Goal: Find specific page/section: Find specific page/section

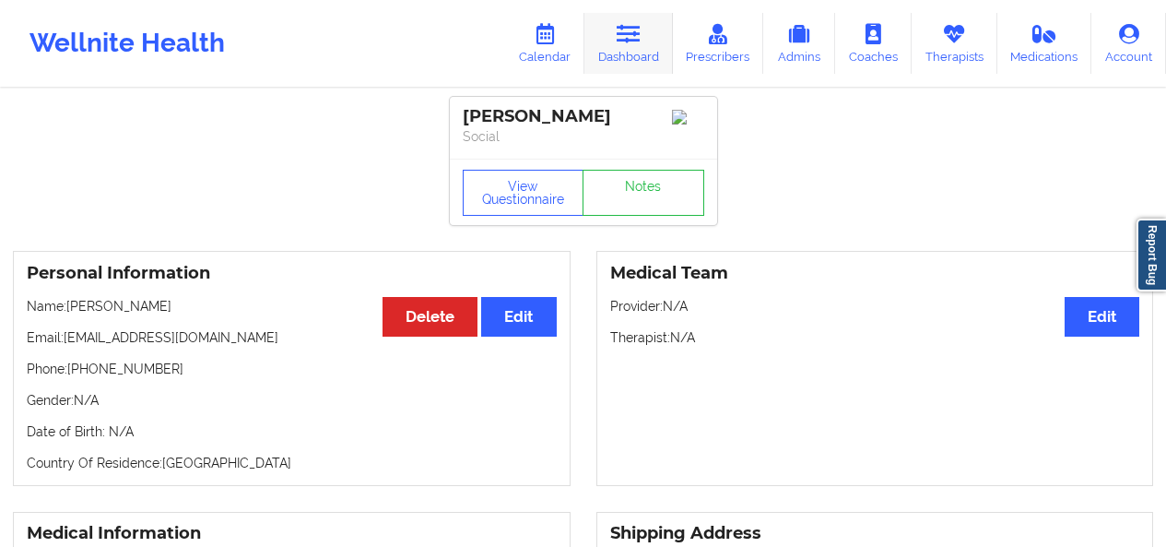
scroll to position [526, 0]
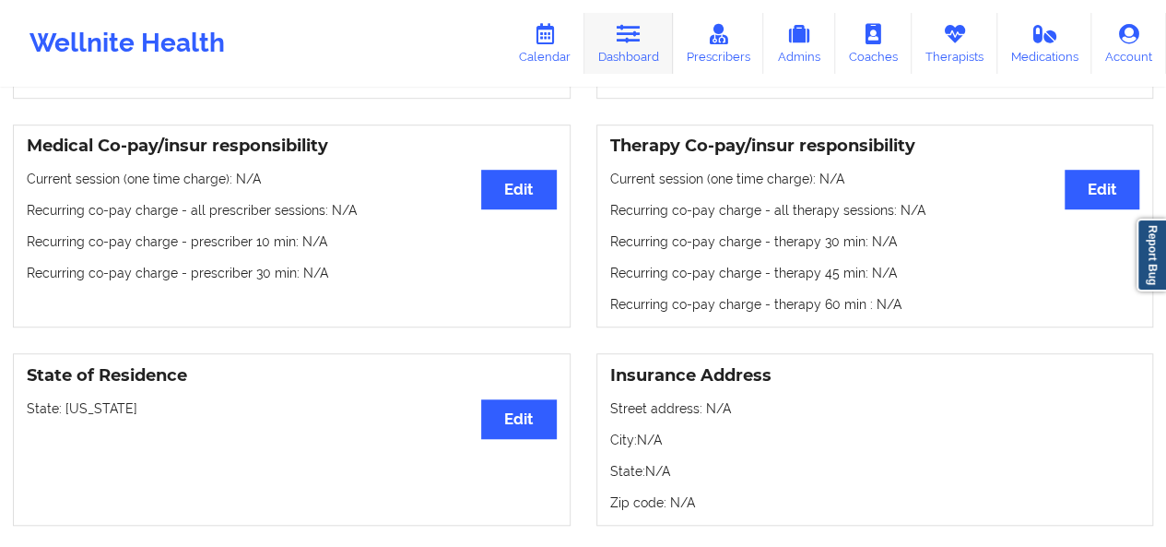
click at [609, 58] on link "Dashboard" at bounding box center [629, 43] width 89 height 61
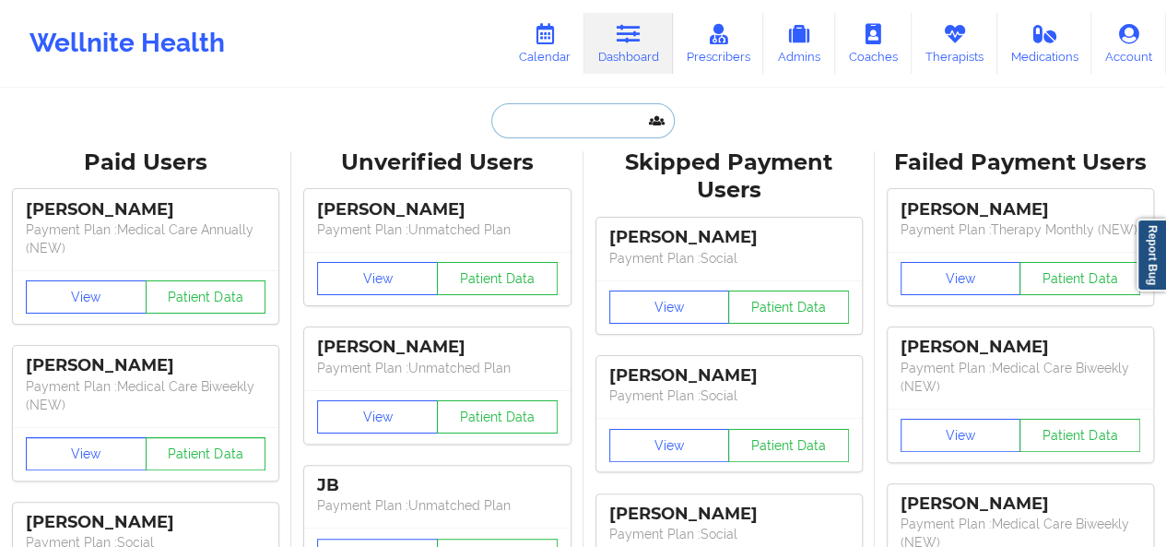
click at [553, 112] on input "text" at bounding box center [582, 120] width 183 height 35
paste input "[EMAIL_ADDRESS][DOMAIN_NAME]"
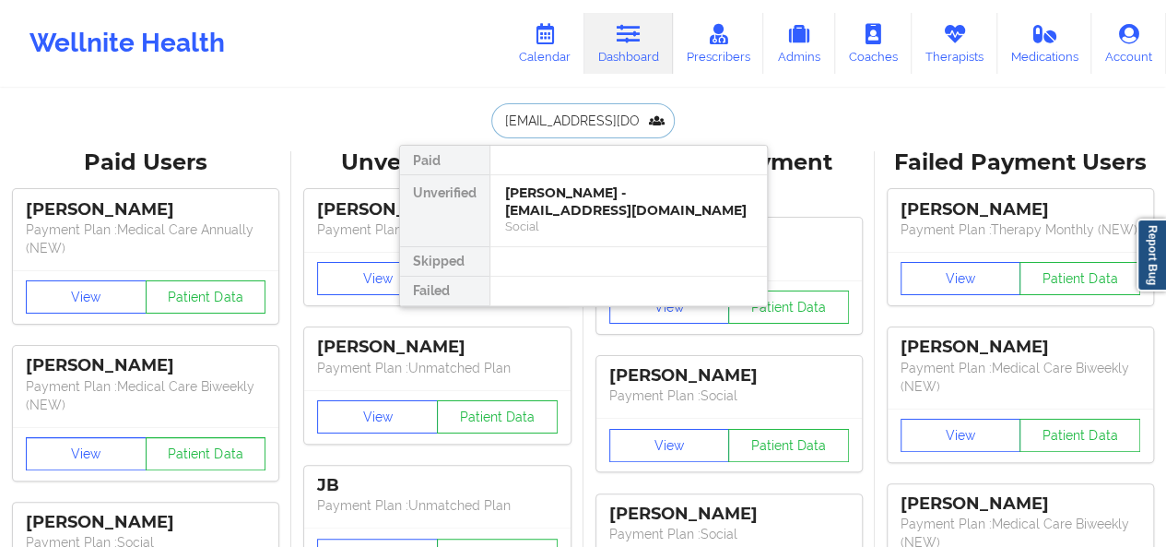
type input "[EMAIL_ADDRESS][DOMAIN_NAME]"
click at [553, 205] on div "[PERSON_NAME] - [EMAIL_ADDRESS][DOMAIN_NAME]" at bounding box center [628, 201] width 247 height 34
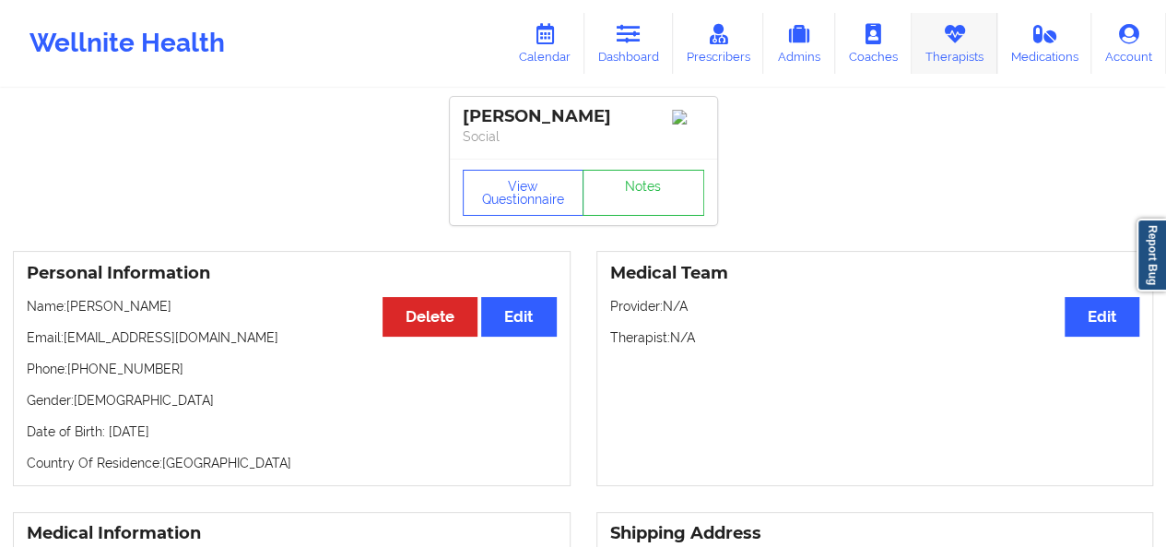
click at [974, 60] on link "Therapists" at bounding box center [955, 43] width 86 height 61
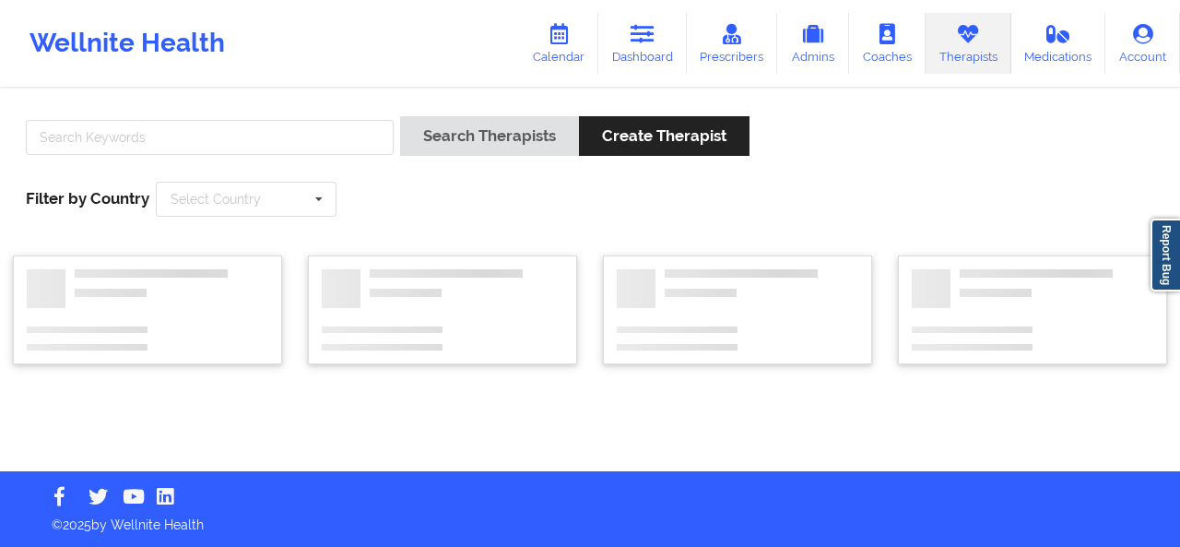
click at [301, 154] on div at bounding box center [209, 142] width 381 height 53
click at [301, 143] on input "text" at bounding box center [210, 137] width 368 height 35
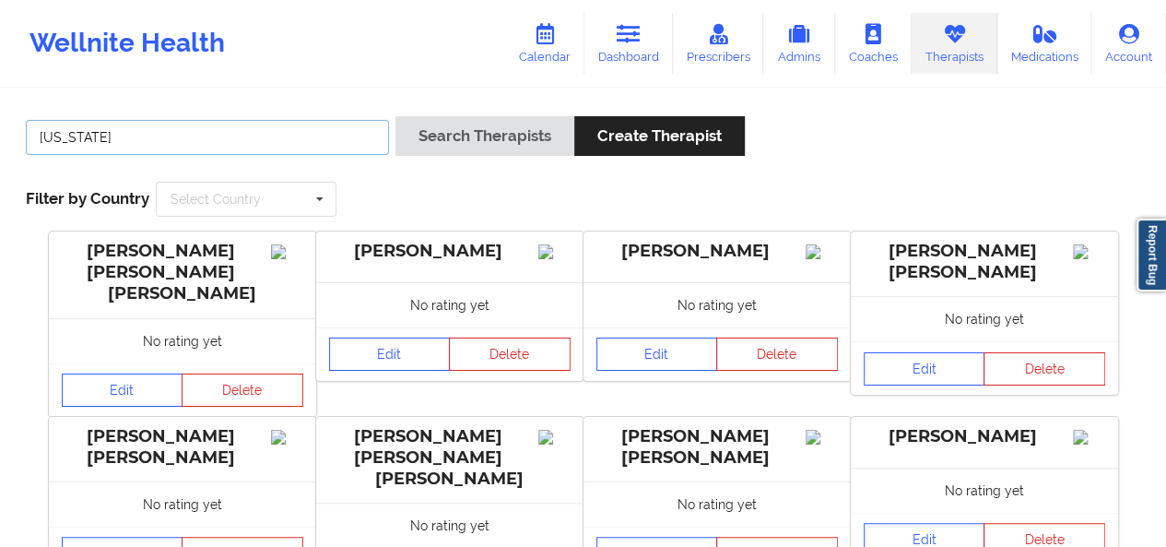
click at [396, 116] on button "Search Therapists" at bounding box center [485, 136] width 179 height 40
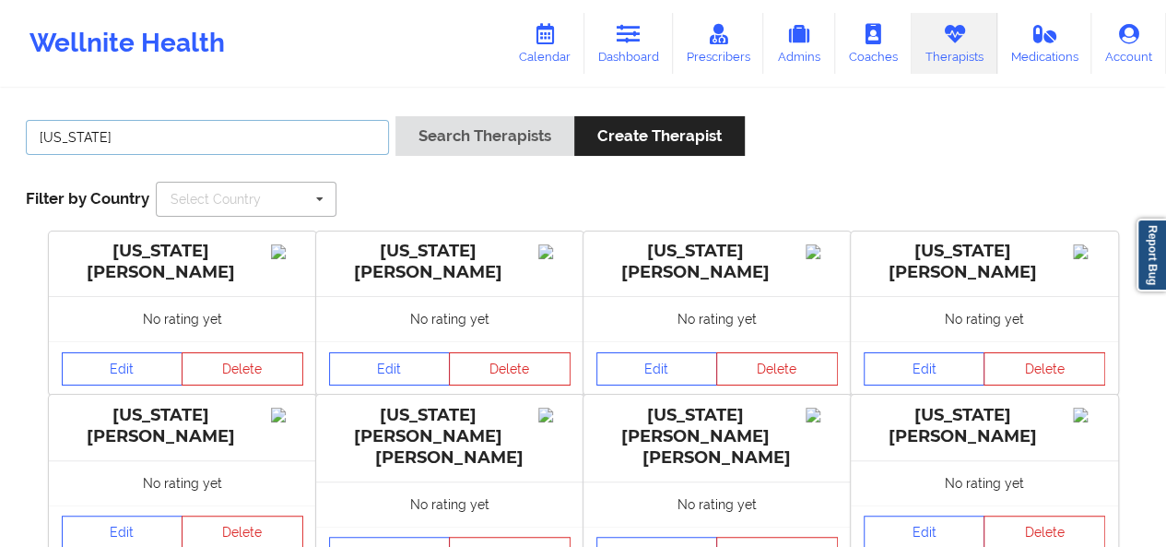
type input "[US_STATE][PERSON_NAME]"
click at [396, 116] on button "Search Therapists" at bounding box center [485, 136] width 179 height 40
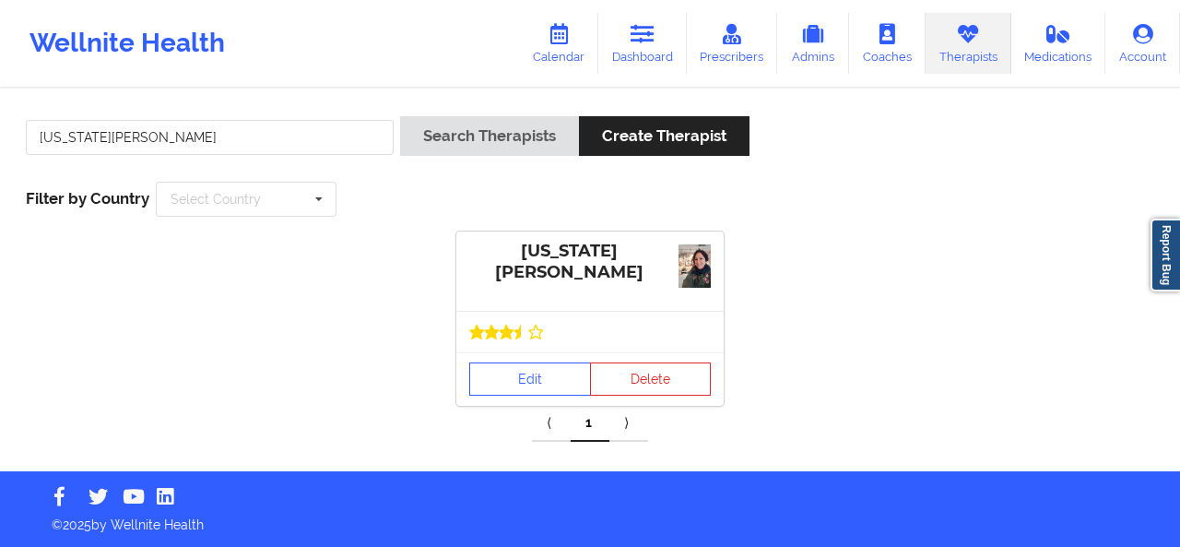
click at [513, 339] on div at bounding box center [589, 331] width 267 height 41
click at [527, 373] on link "Edit" at bounding box center [530, 378] width 122 height 33
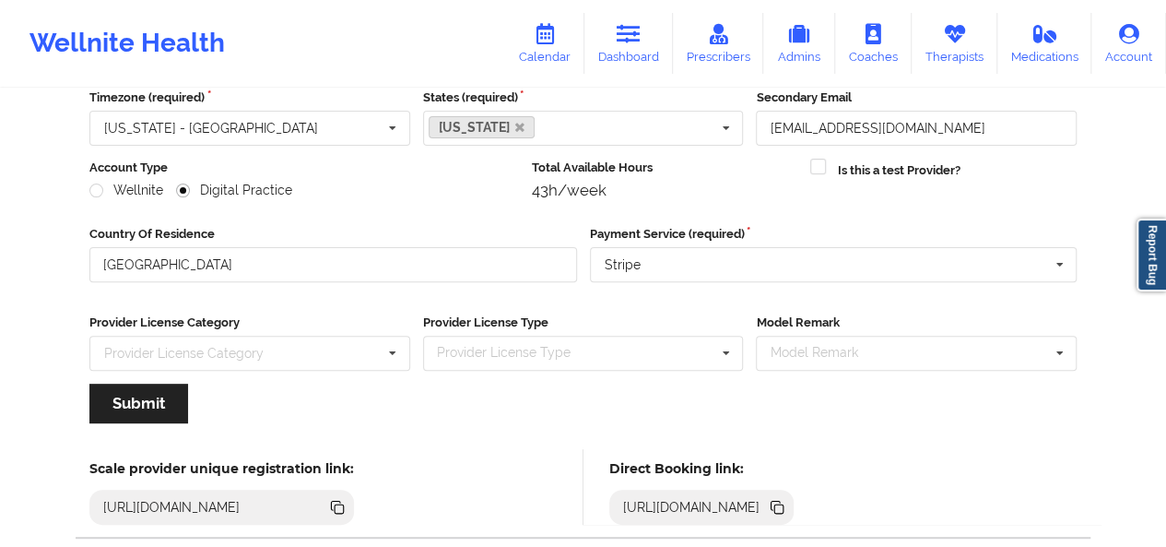
scroll to position [278, 0]
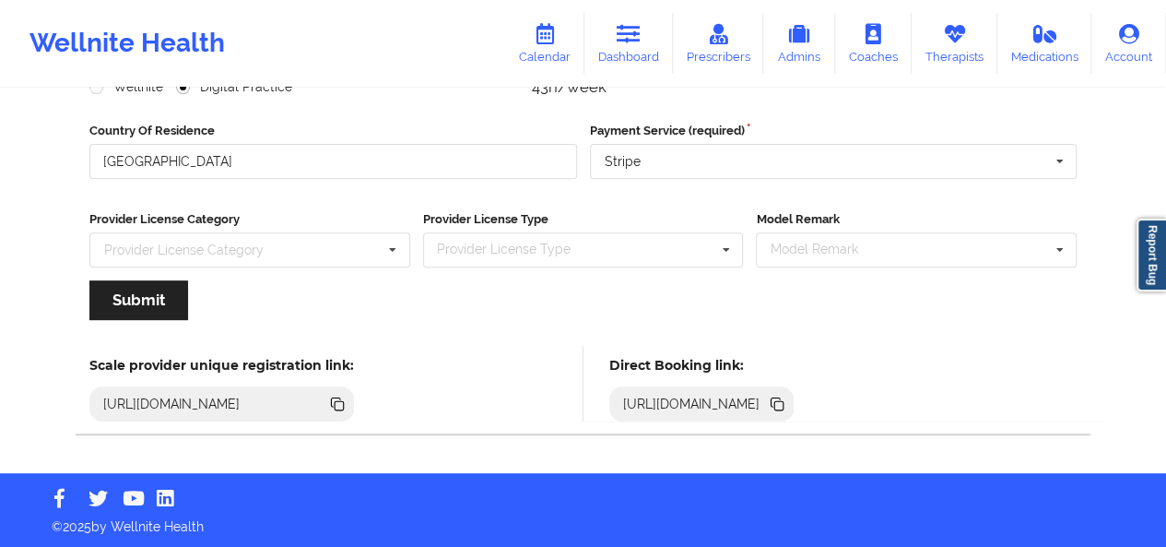
click at [784, 406] on icon at bounding box center [779, 405] width 9 height 9
click at [960, 30] on icon at bounding box center [954, 34] width 24 height 20
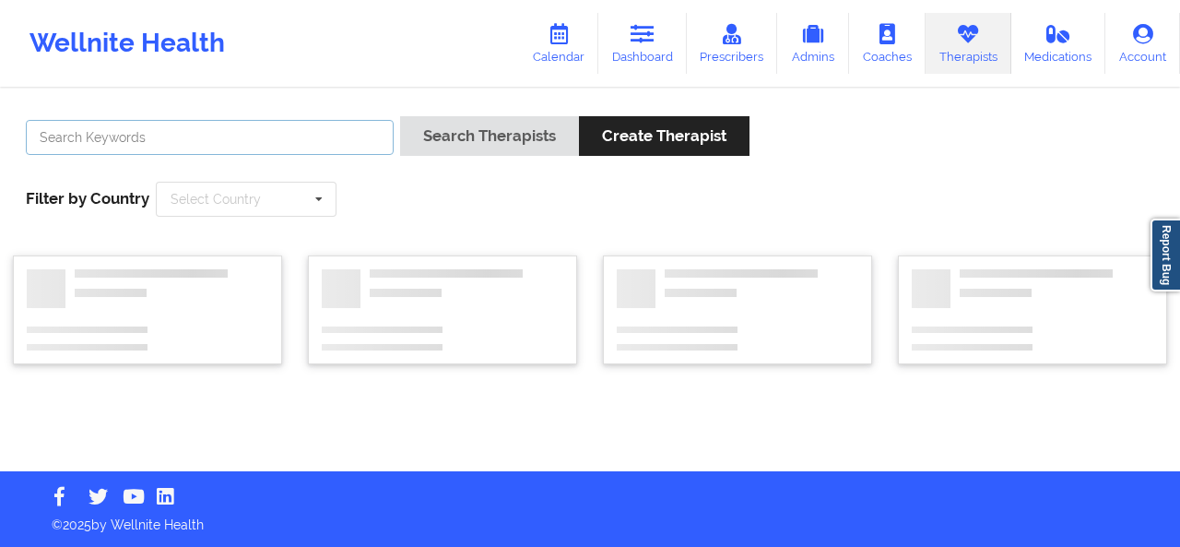
click at [351, 139] on input "text" at bounding box center [210, 137] width 368 height 35
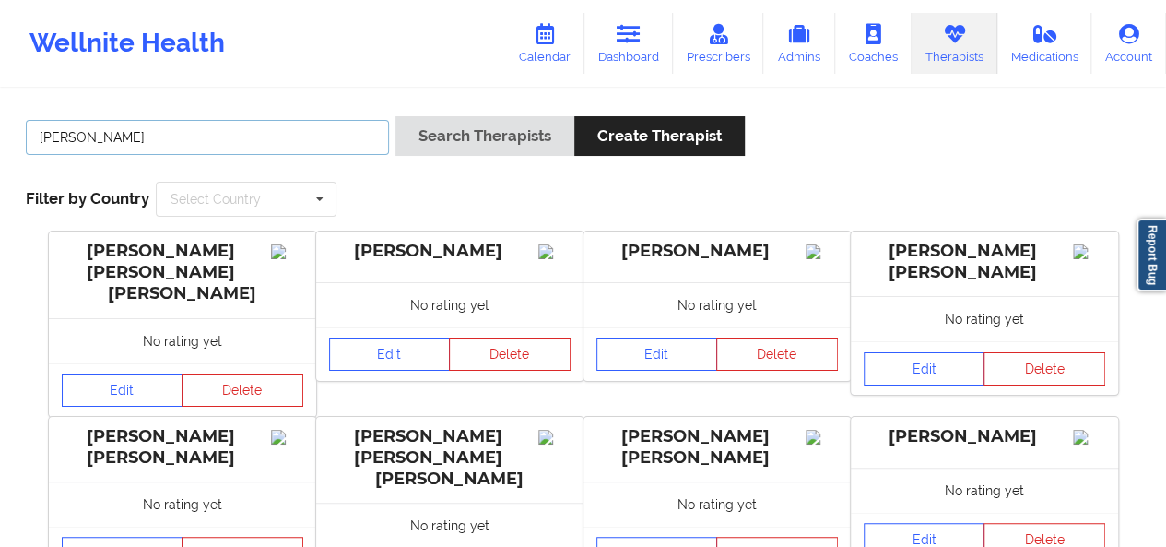
type input "[PERSON_NAME]"
click at [396, 116] on button "Search Therapists" at bounding box center [485, 136] width 179 height 40
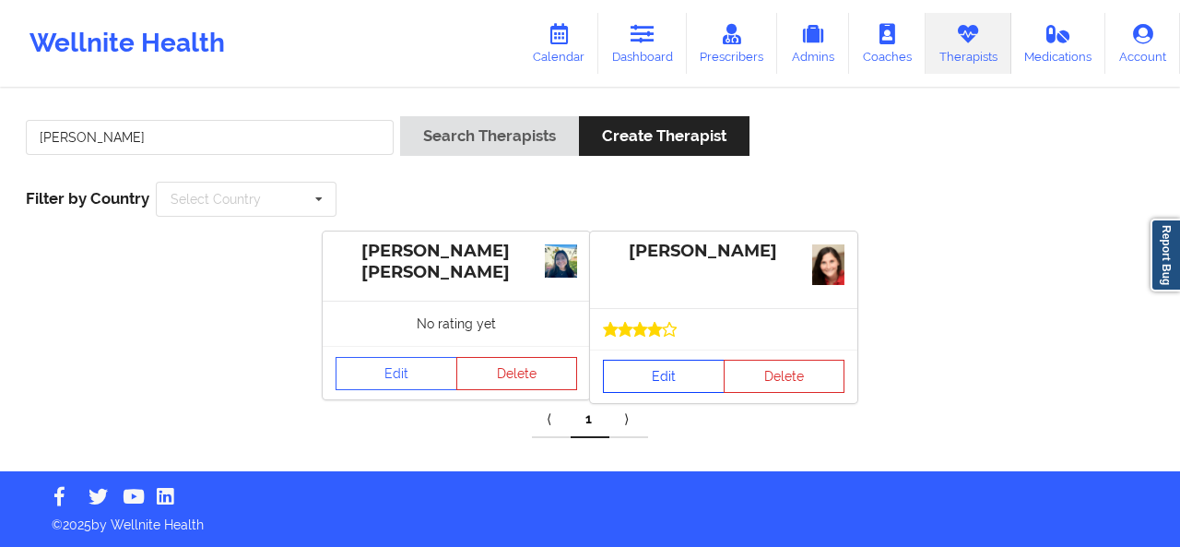
drag, startPoint x: 692, startPoint y: 349, endPoint x: 720, endPoint y: 349, distance: 28.6
click at [720, 360] on link "Edit" at bounding box center [664, 376] width 122 height 33
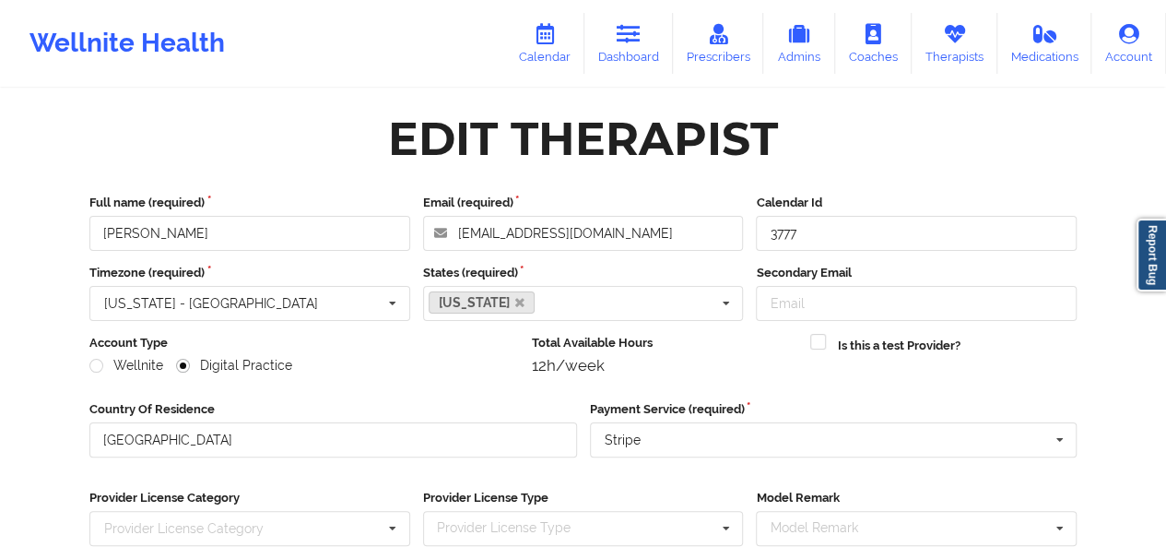
scroll to position [278, 0]
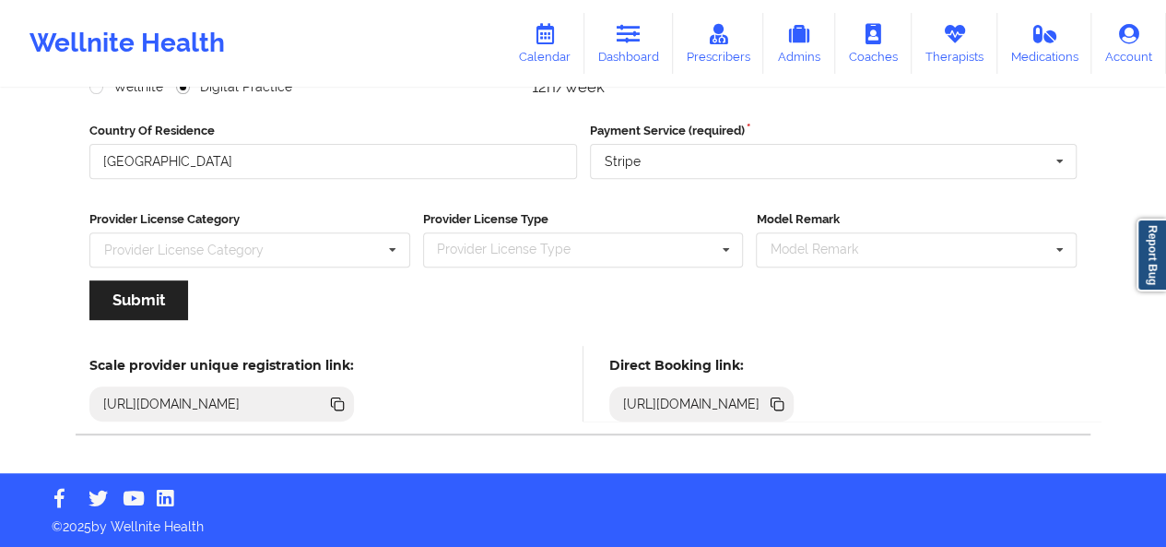
click at [787, 405] on icon at bounding box center [777, 404] width 20 height 20
click at [567, 43] on link "Calendar" at bounding box center [544, 43] width 79 height 61
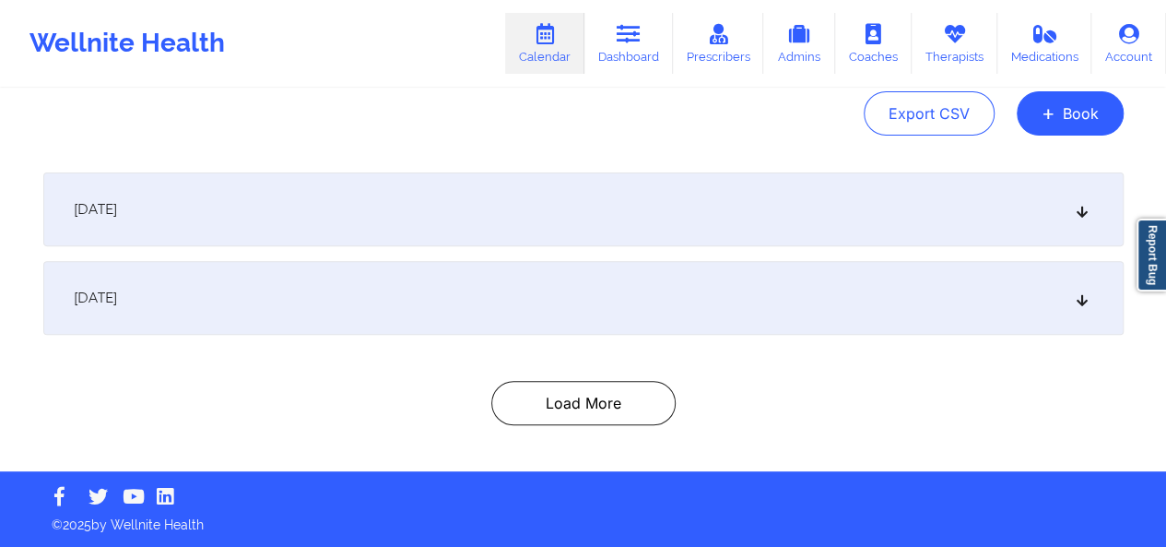
scroll to position [194, 0]
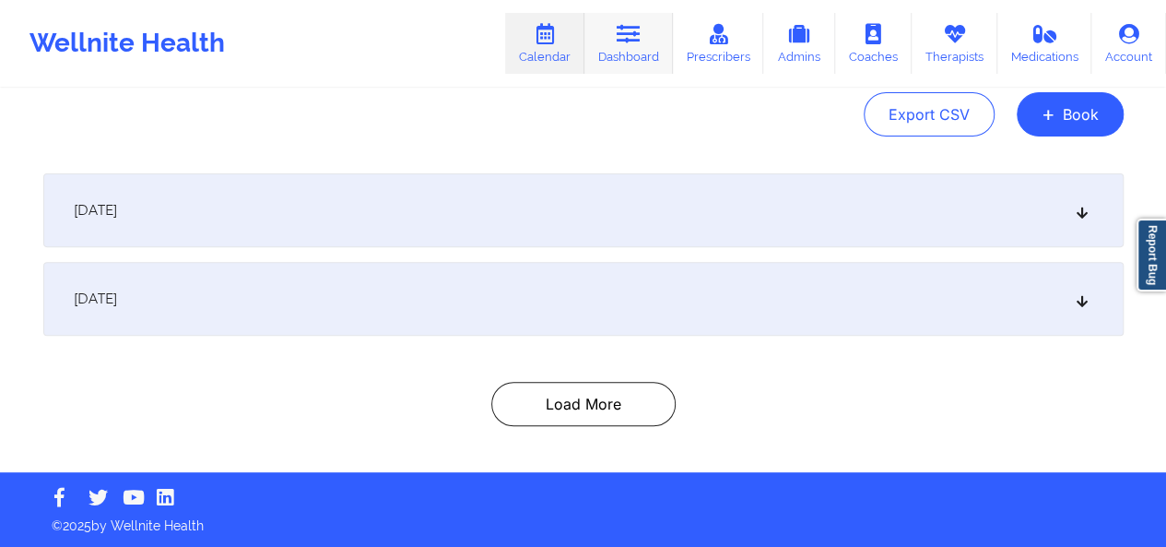
click at [644, 51] on link "Dashboard" at bounding box center [629, 43] width 89 height 61
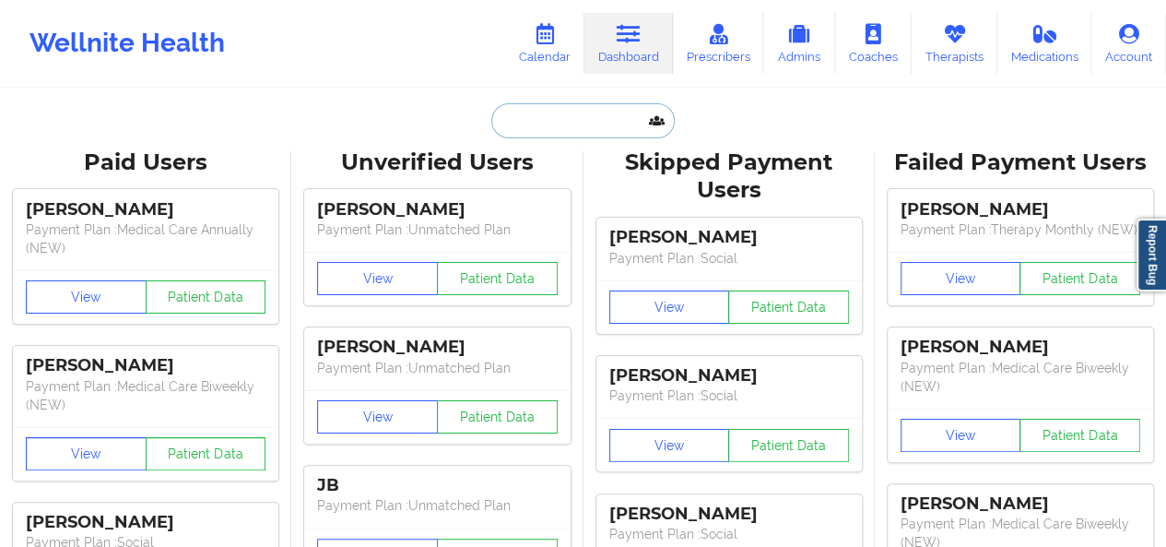
click at [540, 124] on input "text" at bounding box center [582, 120] width 183 height 35
paste input "[PERSON_NAME][EMAIL_ADDRESS][PERSON_NAME][DOMAIN_NAME]"
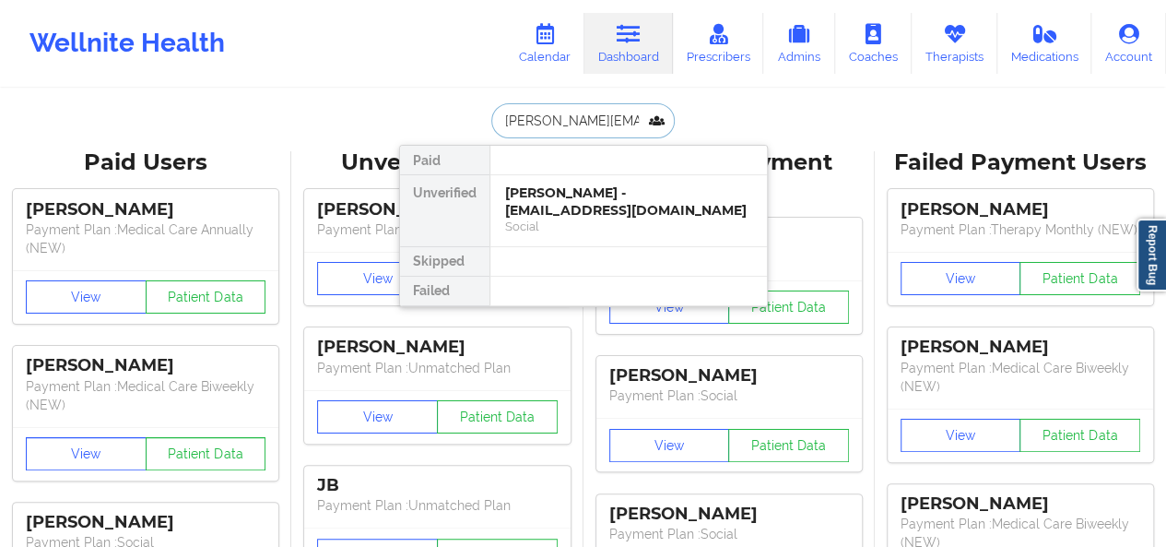
scroll to position [0, 28]
type input "[PERSON_NAME][EMAIL_ADDRESS][PERSON_NAME][DOMAIN_NAME]"
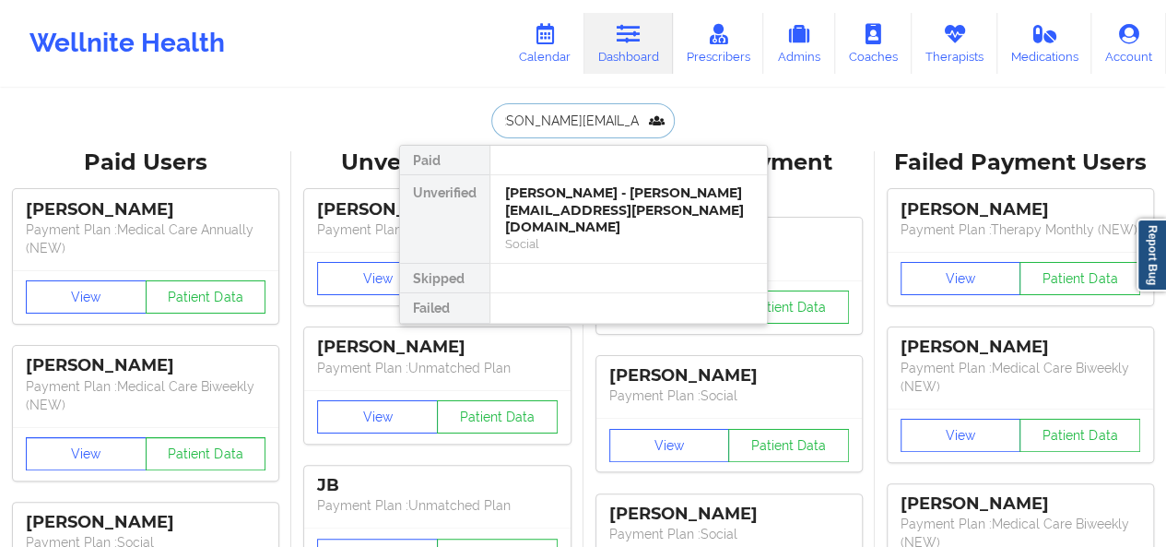
click at [563, 197] on div "[PERSON_NAME] - [PERSON_NAME][EMAIL_ADDRESS][PERSON_NAME][DOMAIN_NAME]" at bounding box center [628, 210] width 247 height 52
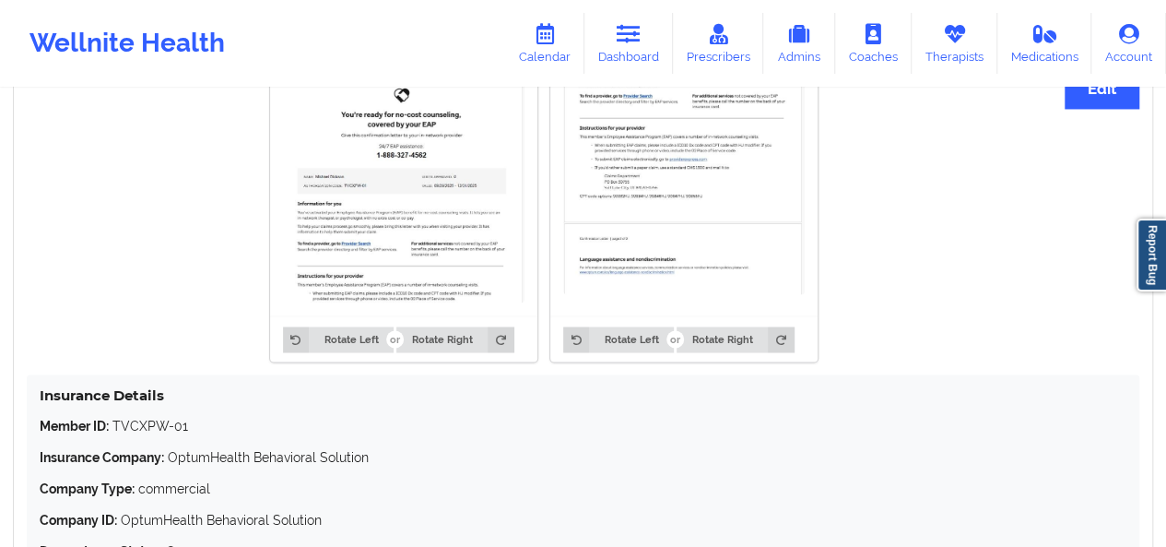
scroll to position [1449, 0]
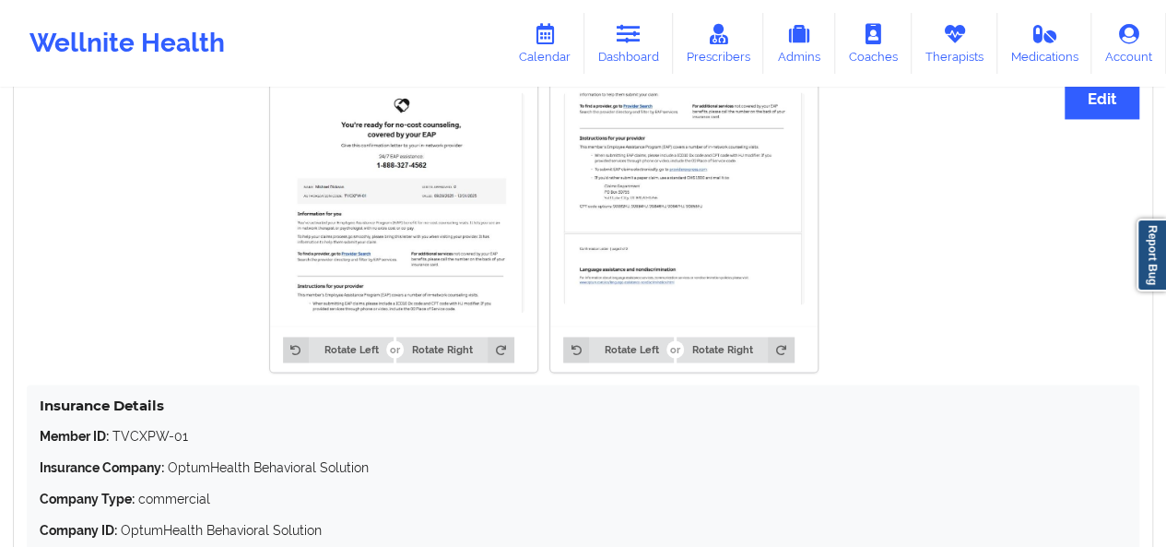
click at [415, 184] on img at bounding box center [404, 202] width 242 height 220
click at [666, 265] on img at bounding box center [684, 198] width 242 height 212
click at [390, 197] on img at bounding box center [404, 202] width 242 height 220
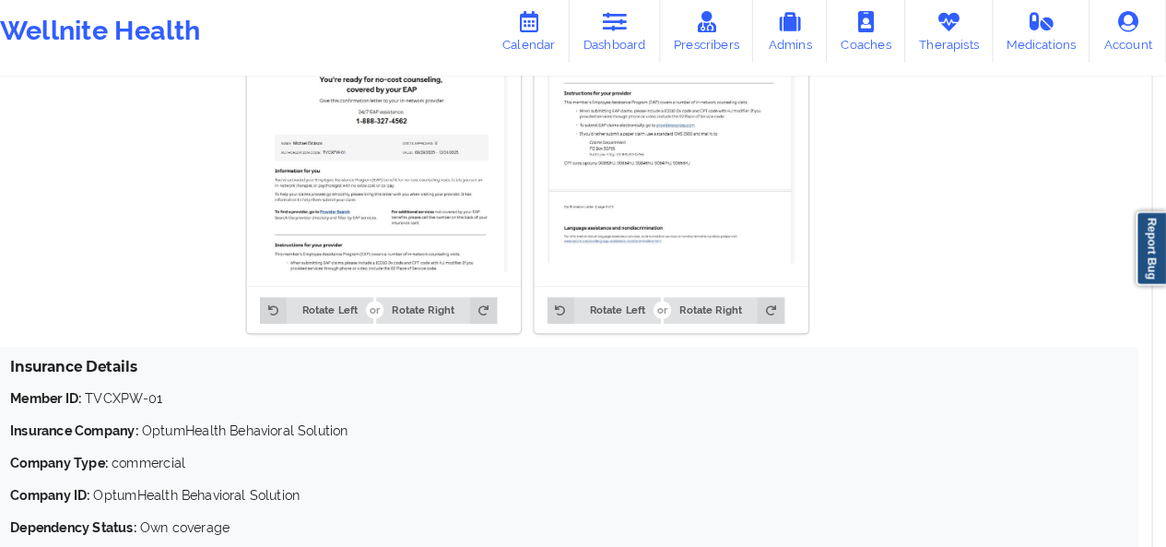
scroll to position [1485, 0]
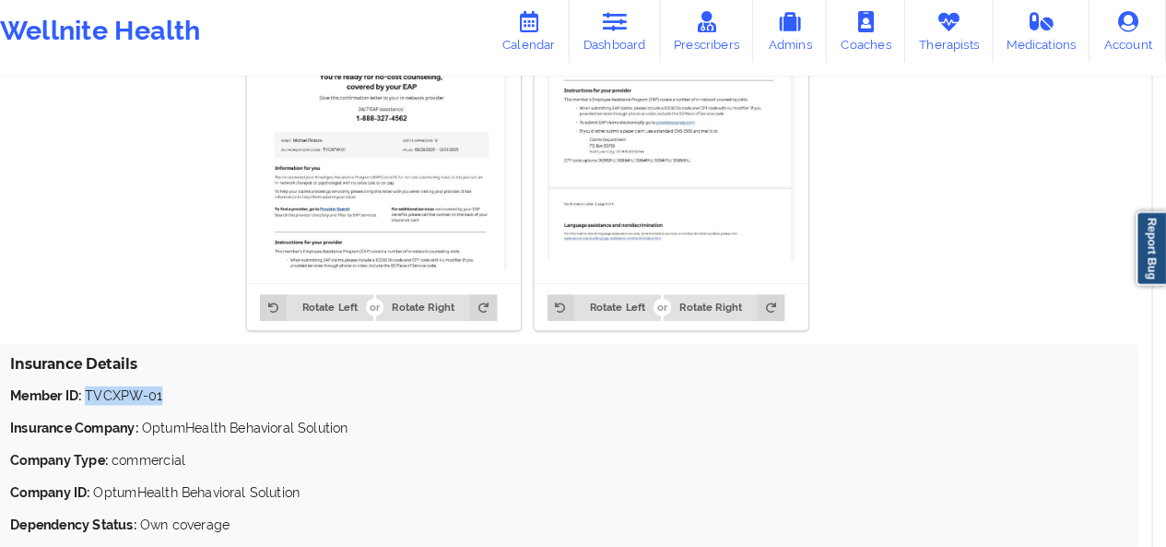
drag, startPoint x: 112, startPoint y: 385, endPoint x: 184, endPoint y: 381, distance: 72.0
click at [184, 389] on p "Member ID: TVCXPW-01" at bounding box center [583, 398] width 1087 height 18
copy p "TVCXPW-01"
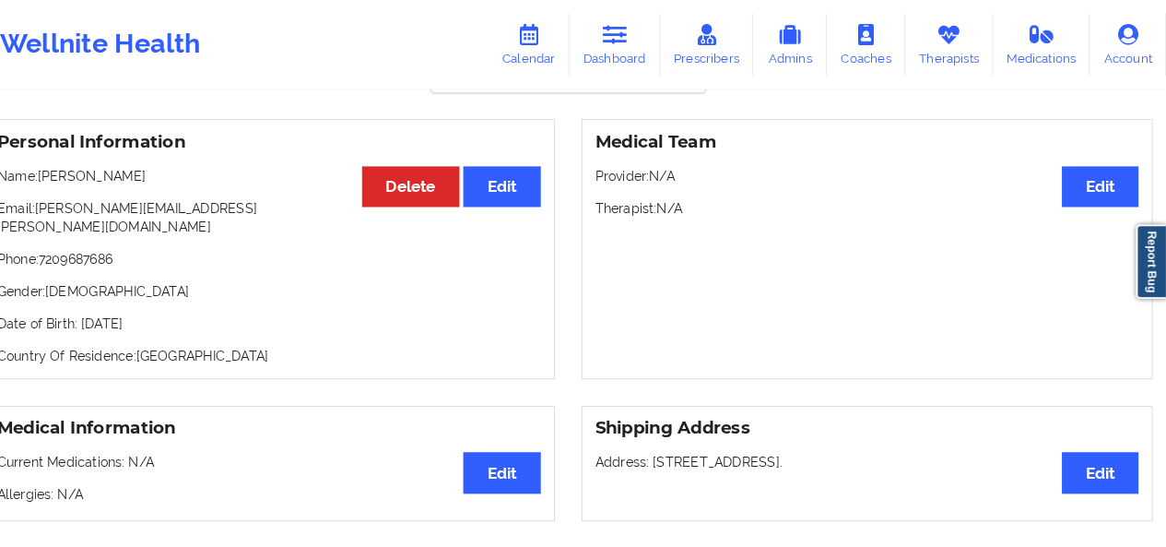
scroll to position [0, 0]
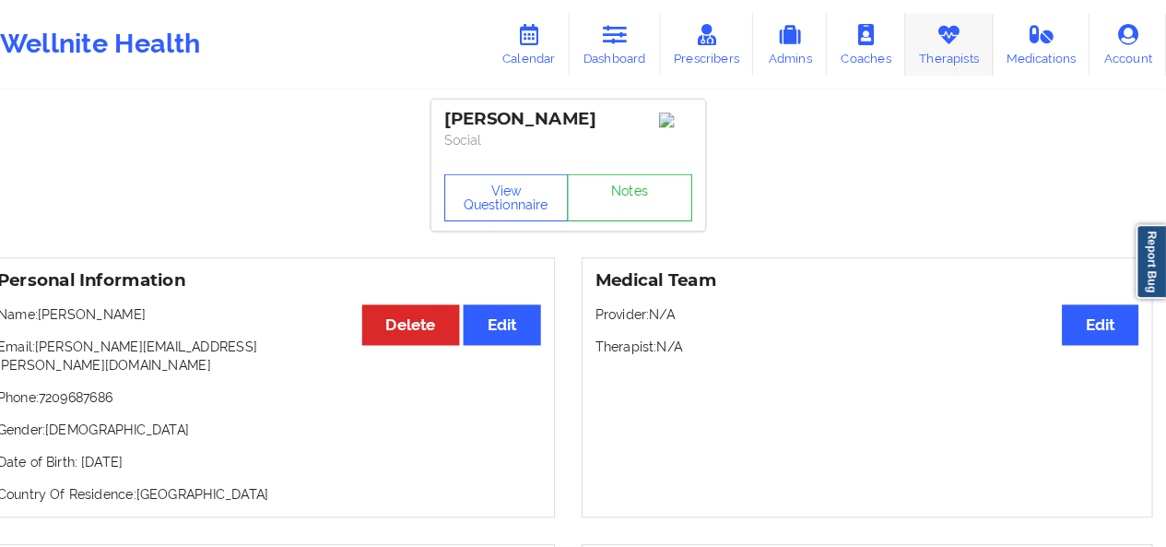
click at [942, 53] on link "Therapists" at bounding box center [955, 43] width 86 height 61
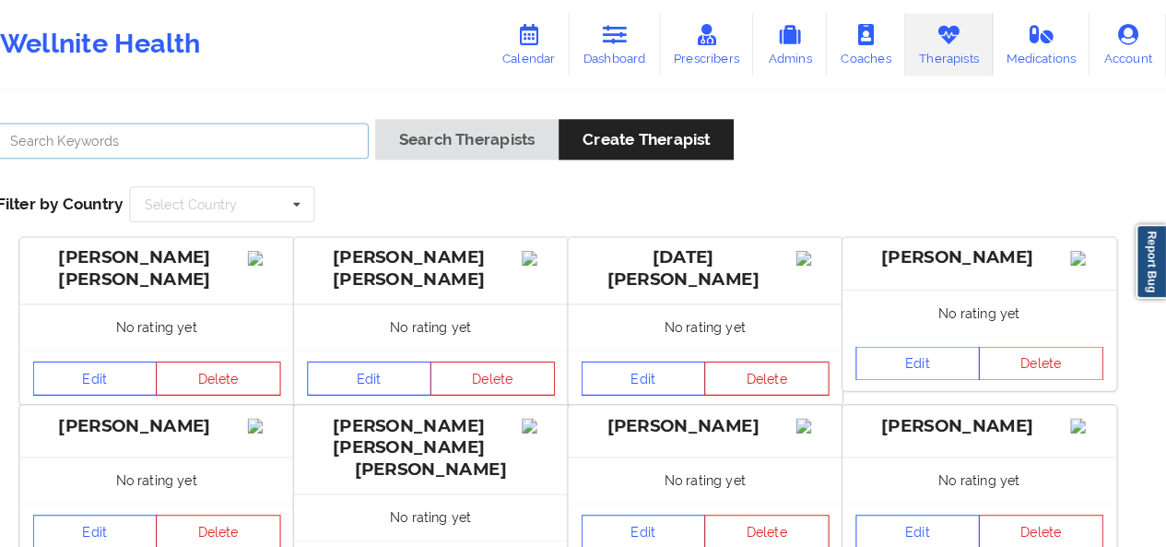
click at [278, 146] on input "text" at bounding box center [207, 137] width 363 height 35
type input "kellyn"
click at [396, 116] on button "Search Therapists" at bounding box center [485, 136] width 179 height 40
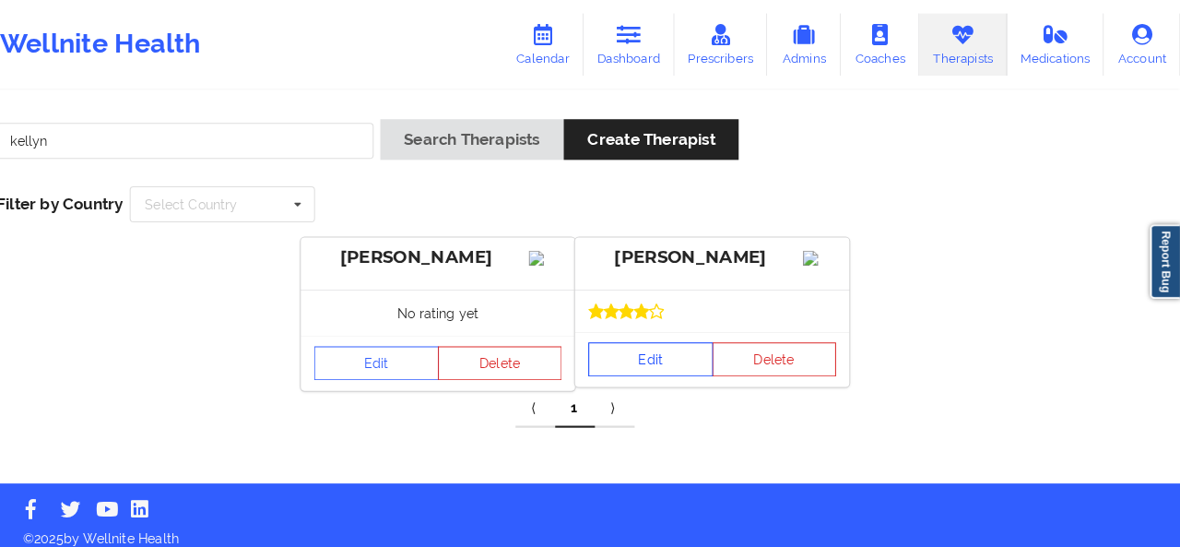
click at [647, 361] on link "Edit" at bounding box center [664, 350] width 122 height 33
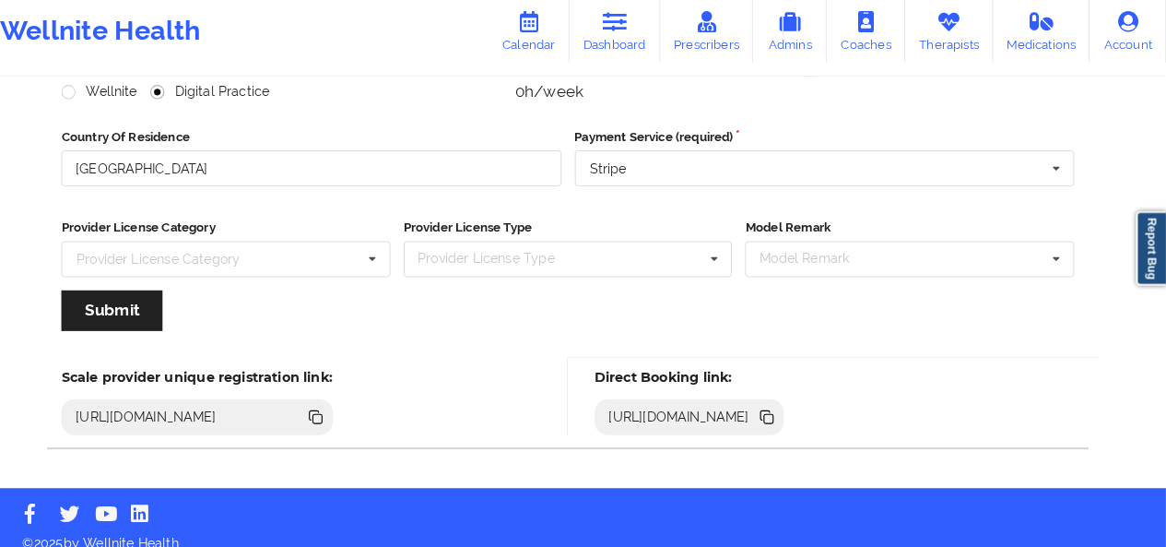
scroll to position [278, 0]
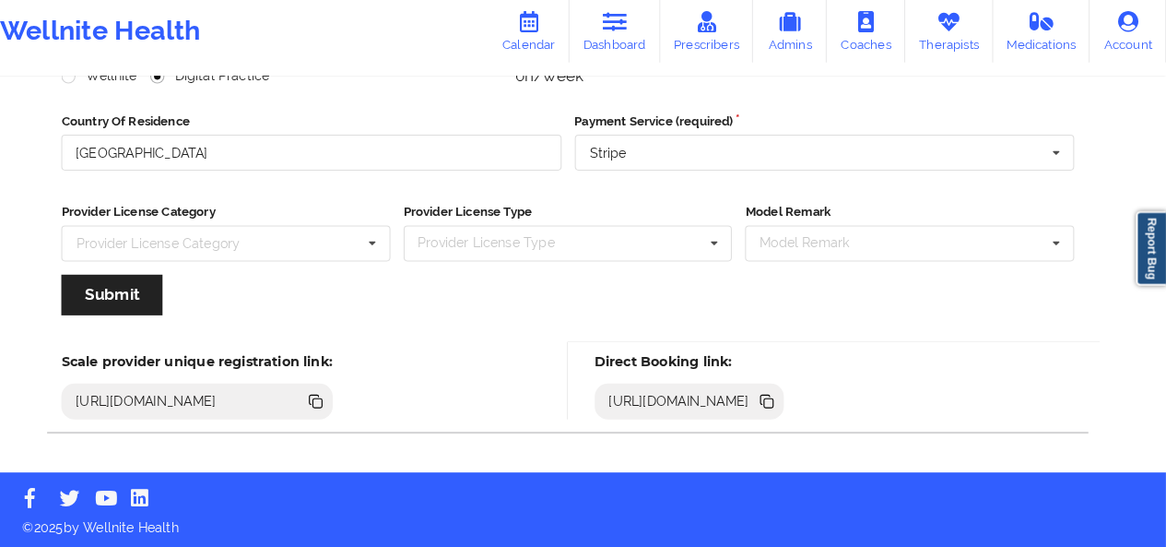
click at [784, 404] on icon at bounding box center [779, 405] width 9 height 9
